Goal: Find specific page/section: Find specific page/section

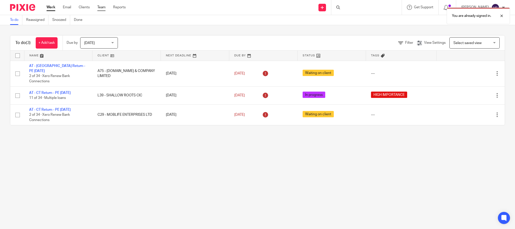
click at [101, 8] on link "Team" at bounding box center [101, 7] width 8 height 5
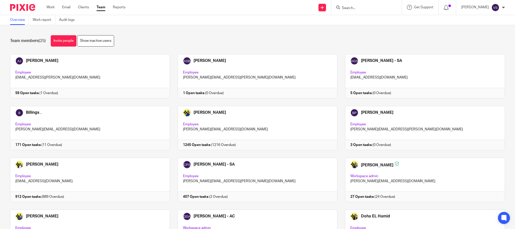
click at [371, 6] on input "Search" at bounding box center [363, 8] width 45 height 5
paste input "OF ARCHITECTURE LIMITED"
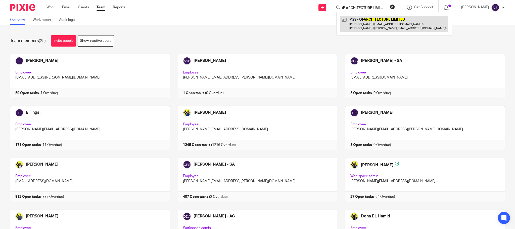
type input "OF ARCHITECTURE LIMITED"
click at [374, 25] on link at bounding box center [394, 24] width 108 height 16
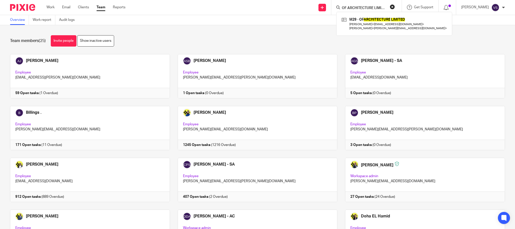
click at [395, 7] on button "reset" at bounding box center [392, 6] width 5 height 5
click at [369, 7] on input "Search" at bounding box center [360, 8] width 45 height 5
paste input "ERYN-DAVID LTD"
type input "ERYN-DAVID LTD"
click at [371, 21] on link at bounding box center [382, 22] width 85 height 12
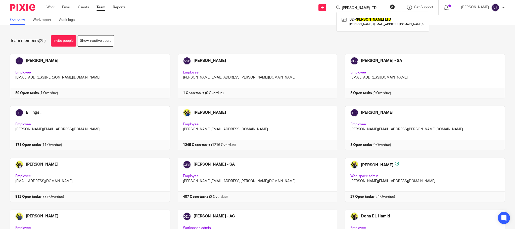
click at [395, 8] on button "reset" at bounding box center [392, 6] width 5 height 5
click at [367, 9] on input "Search" at bounding box center [363, 8] width 45 height 5
paste input "DIGITAL GAINZ LTD"
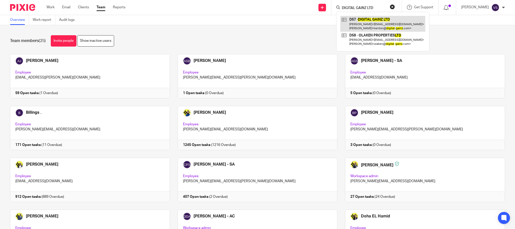
type input "DIGITAL GAINZ LTD"
click at [367, 23] on link at bounding box center [382, 24] width 85 height 16
click at [395, 6] on button "reset" at bounding box center [392, 6] width 5 height 5
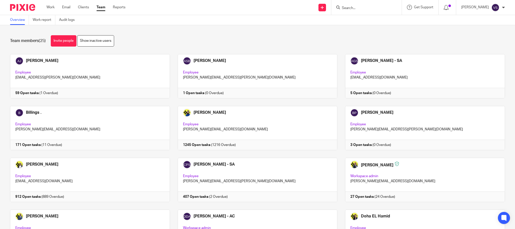
click at [372, 10] on input "Search" at bounding box center [363, 8] width 45 height 5
paste input "WHITECiRC LIMITED"
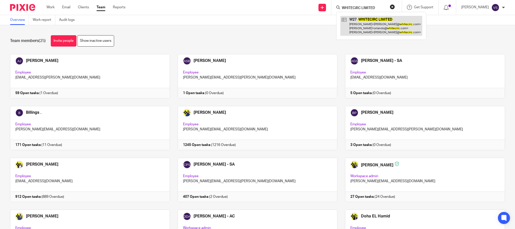
type input "WHITECiRC LIMITED"
click at [370, 24] on link at bounding box center [381, 26] width 82 height 20
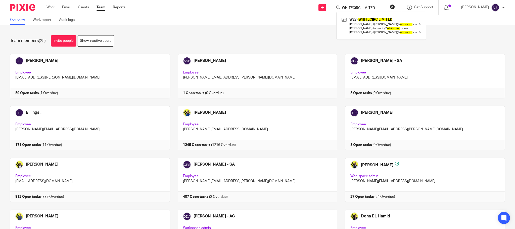
click at [395, 6] on button "reset" at bounding box center [392, 6] width 5 height 5
click at [373, 11] on div at bounding box center [366, 7] width 70 height 15
click at [373, 7] on input "Search" at bounding box center [363, 8] width 45 height 5
paste input "CAPAAN DAY SERVICE LTD"
type input "CAPAAN DAY SERVICE LTD"
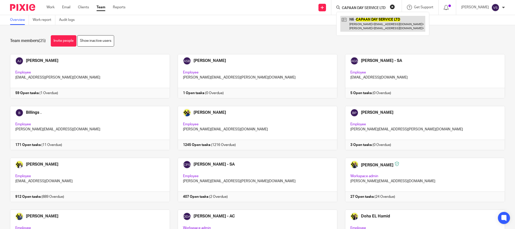
click at [371, 25] on link at bounding box center [382, 24] width 85 height 16
click at [393, 7] on button "reset" at bounding box center [392, 6] width 5 height 5
click at [365, 12] on div at bounding box center [366, 7] width 70 height 15
click at [364, 7] on input "Search" at bounding box center [363, 8] width 45 height 5
paste input "ATIPHARMACEUTICALS LTD"
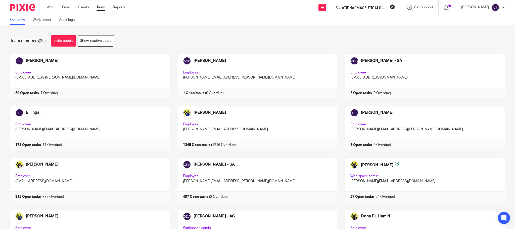
scroll to position [0, 2]
type input "ATIPHARMACEUTICALS LTD"
click at [368, 25] on link at bounding box center [382, 22] width 85 height 12
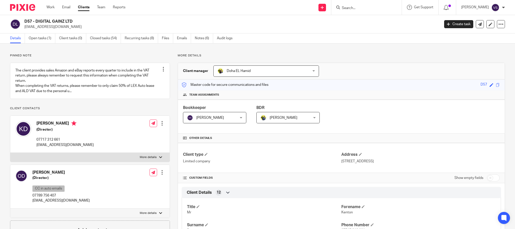
click at [41, 37] on link "Open tasks (1)" at bounding box center [42, 38] width 27 height 10
click at [359, 9] on input "Search" at bounding box center [363, 8] width 45 height 5
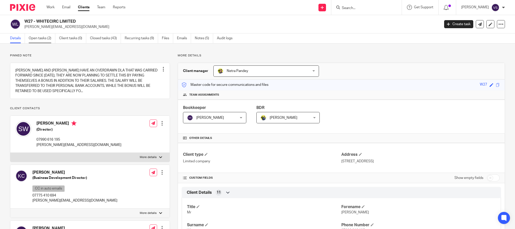
click at [36, 38] on link "Open tasks (2)" at bounding box center [42, 38] width 27 height 10
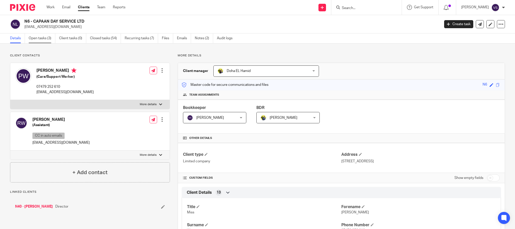
click at [44, 39] on link "Open tasks (3)" at bounding box center [42, 38] width 27 height 10
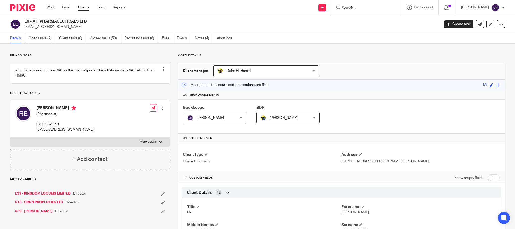
click at [47, 36] on link "Open tasks (2)" at bounding box center [42, 38] width 27 height 10
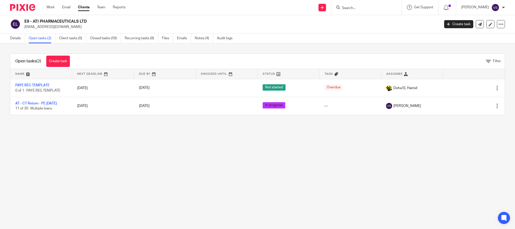
drag, startPoint x: 105, startPoint y: 40, endPoint x: 122, endPoint y: 39, distance: 17.1
click at [105, 40] on link "Closed tasks (59)" at bounding box center [105, 38] width 31 height 10
